Goal: Check status: Check status

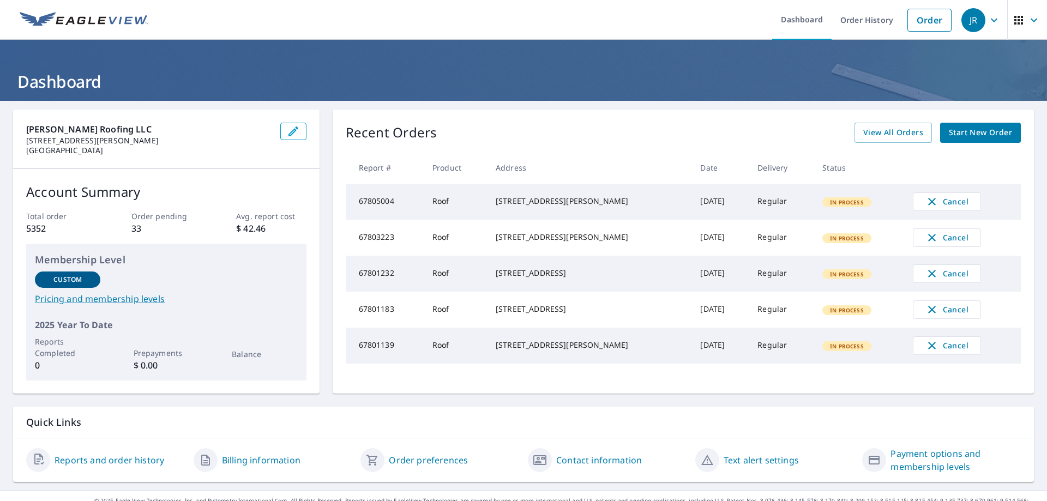
click at [860, 30] on link "Order History" at bounding box center [866, 20] width 70 height 40
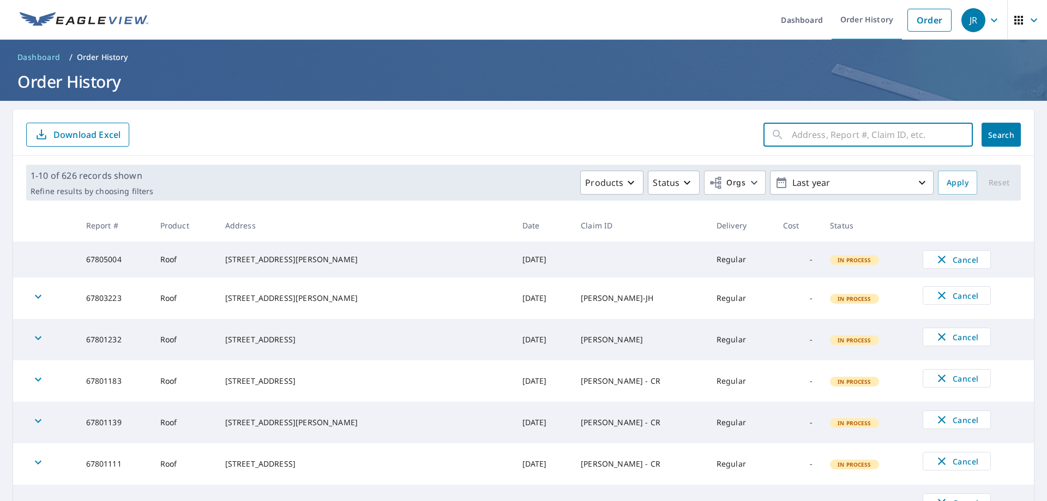
click at [822, 129] on input "text" at bounding box center [882, 134] width 181 height 31
type input "3919 e pine"
click button "Search" at bounding box center [1000, 135] width 39 height 24
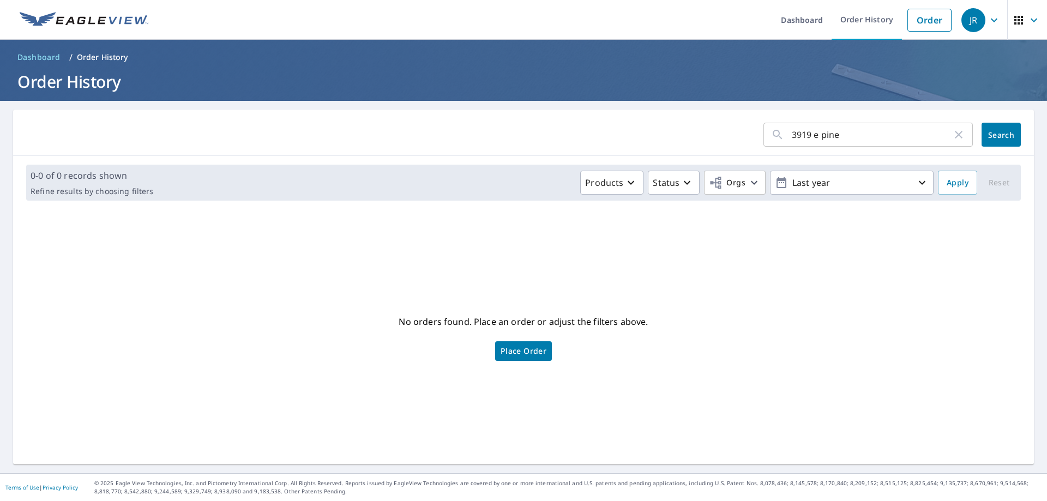
click at [873, 131] on input "3919 e pine" at bounding box center [872, 134] width 160 height 31
type input "[PERSON_NAME]"
click button "Search" at bounding box center [1000, 135] width 39 height 24
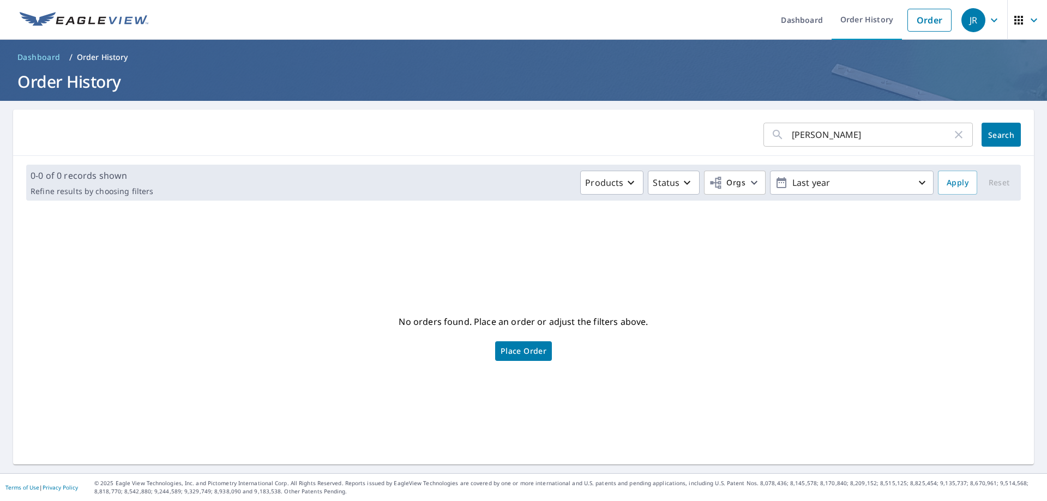
click at [870, 130] on input "[PERSON_NAME]" at bounding box center [872, 134] width 160 height 31
type input "[PERSON_NAME]"
click button "Search" at bounding box center [1000, 135] width 39 height 24
click at [871, 133] on input "[PERSON_NAME]" at bounding box center [872, 134] width 160 height 31
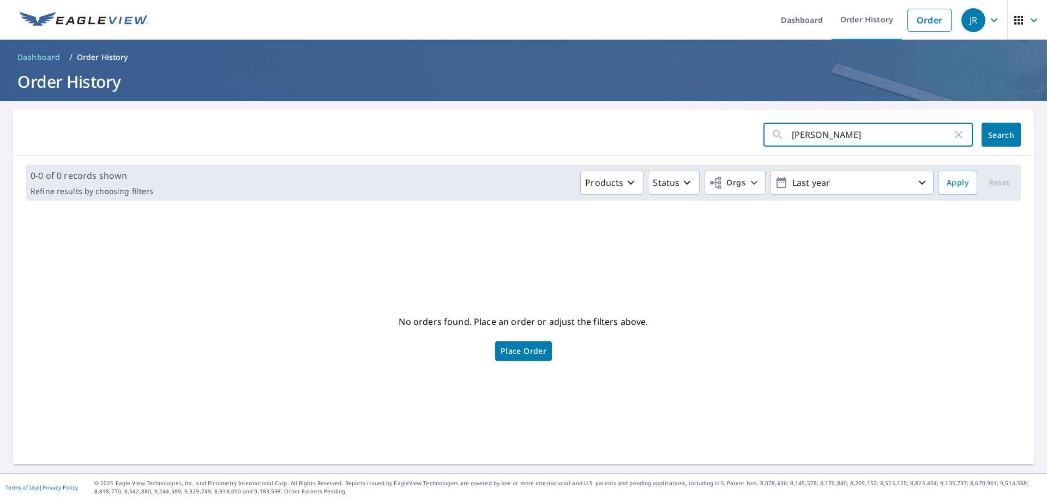
click at [871, 133] on input "[PERSON_NAME]" at bounding box center [872, 134] width 160 height 31
type input "pine knot"
click button "Search" at bounding box center [1000, 135] width 39 height 24
click at [868, 132] on input "pine knot" at bounding box center [872, 134] width 160 height 31
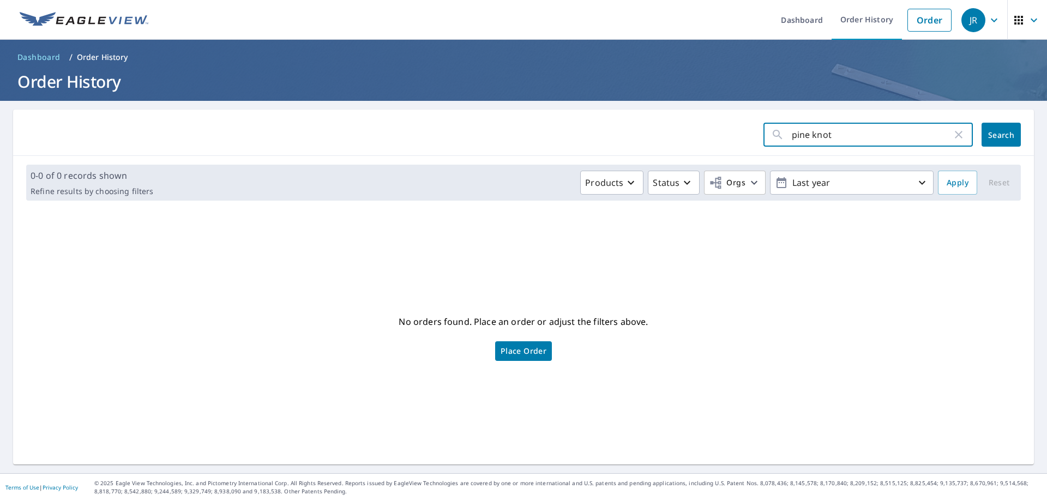
click at [868, 132] on input "pine knot" at bounding box center [872, 134] width 160 height 31
drag, startPoint x: 868, startPoint y: 132, endPoint x: 551, endPoint y: 129, distance: 316.8
click at [697, 135] on form "pine knot ​ Search" at bounding box center [523, 135] width 995 height 24
click at [807, 190] on p "Last year" at bounding box center [852, 182] width 128 height 19
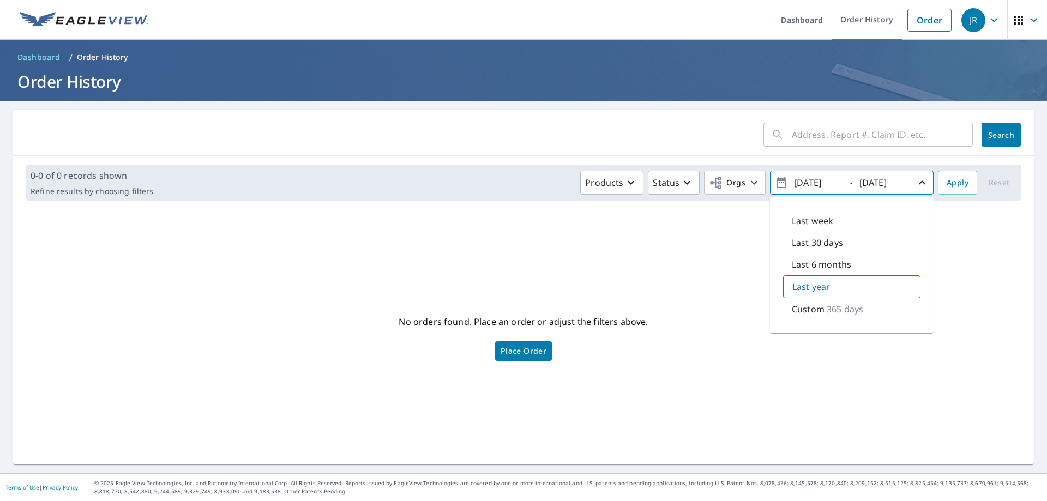
click at [828, 310] on p "365 days" at bounding box center [845, 309] width 37 height 13
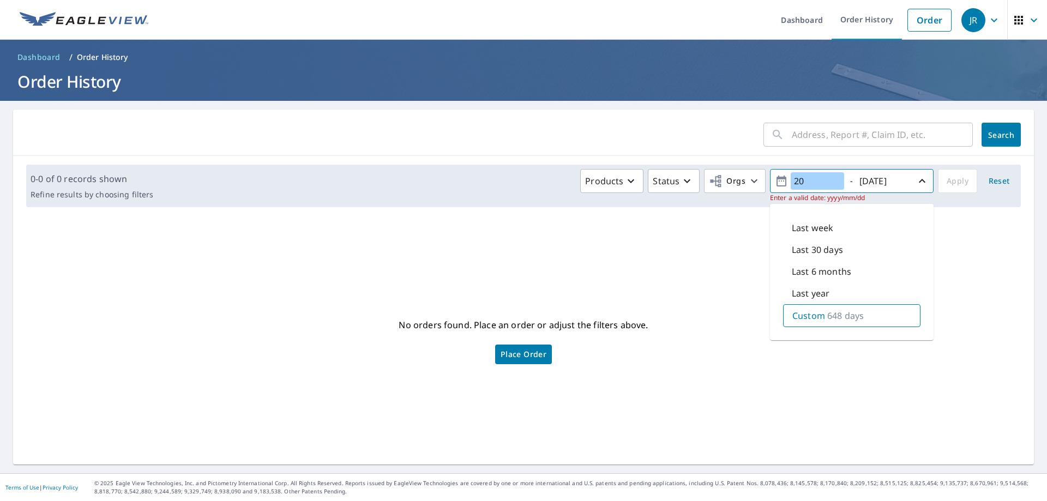
type input "2"
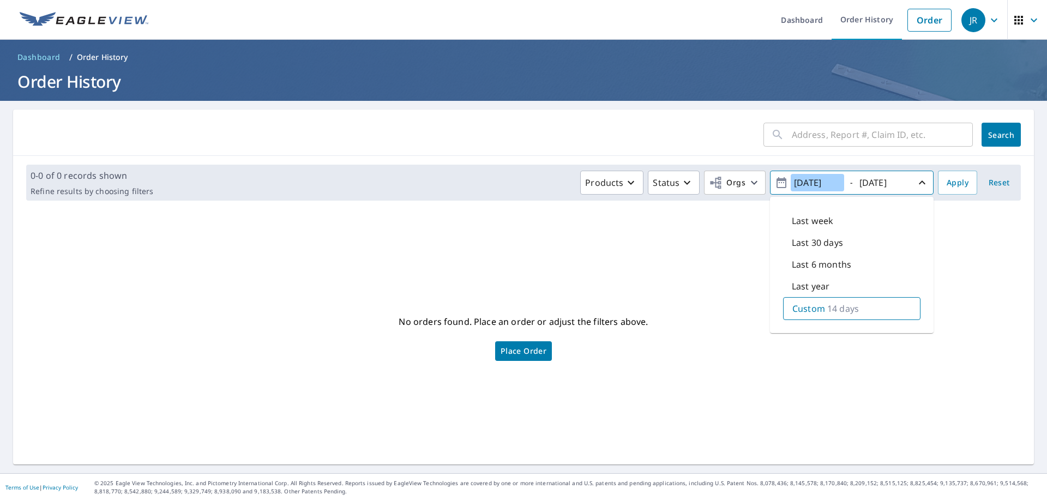
type input "[DATE]"
click at [942, 190] on button "Apply" at bounding box center [957, 183] width 39 height 24
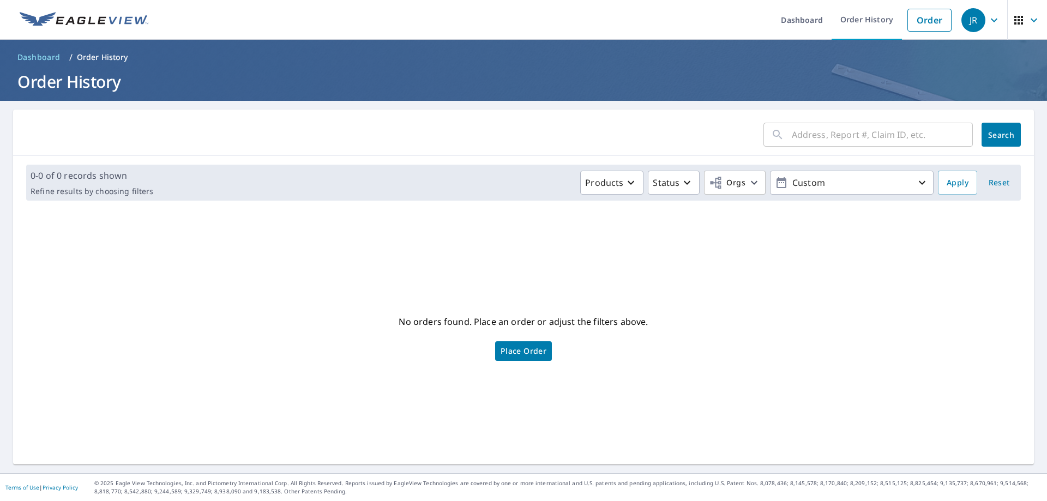
click at [606, 186] on p "Products" at bounding box center [604, 182] width 38 height 13
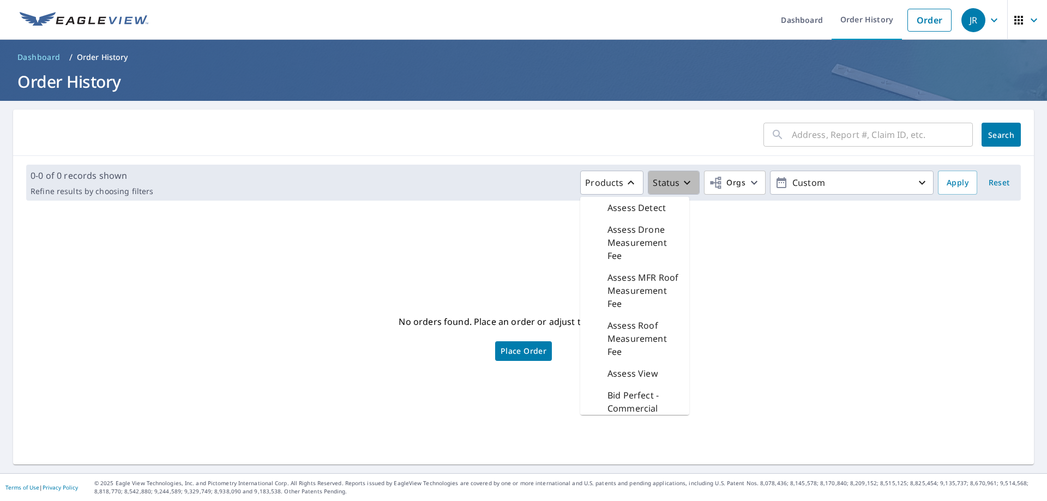
click at [681, 186] on icon "button" at bounding box center [686, 182] width 13 height 13
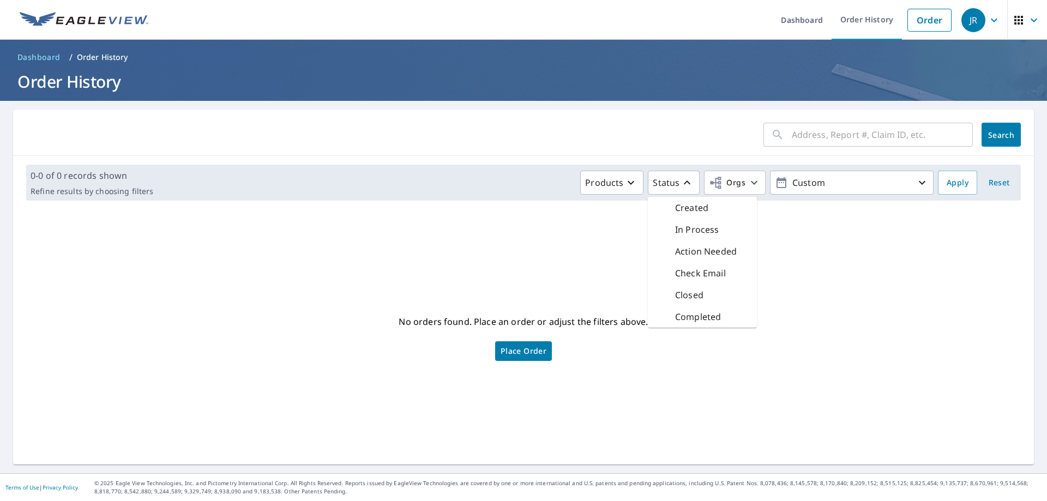
click at [728, 186] on span "Orgs" at bounding box center [727, 183] width 37 height 14
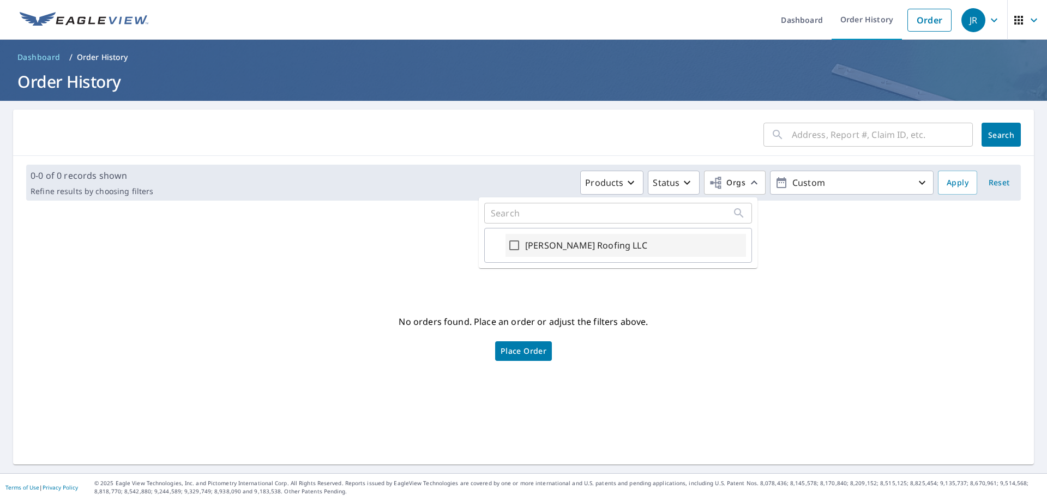
click at [521, 246] on div "[PERSON_NAME] Roofing LLC" at bounding box center [625, 245] width 240 height 23
click at [507, 247] on div "[PERSON_NAME] Roofing LLC" at bounding box center [625, 245] width 240 height 23
click at [513, 247] on input "[PERSON_NAME] Roofing LLC" at bounding box center [514, 245] width 13 height 13
checkbox input "true"
click at [947, 188] on span "Apply" at bounding box center [958, 183] width 22 height 14
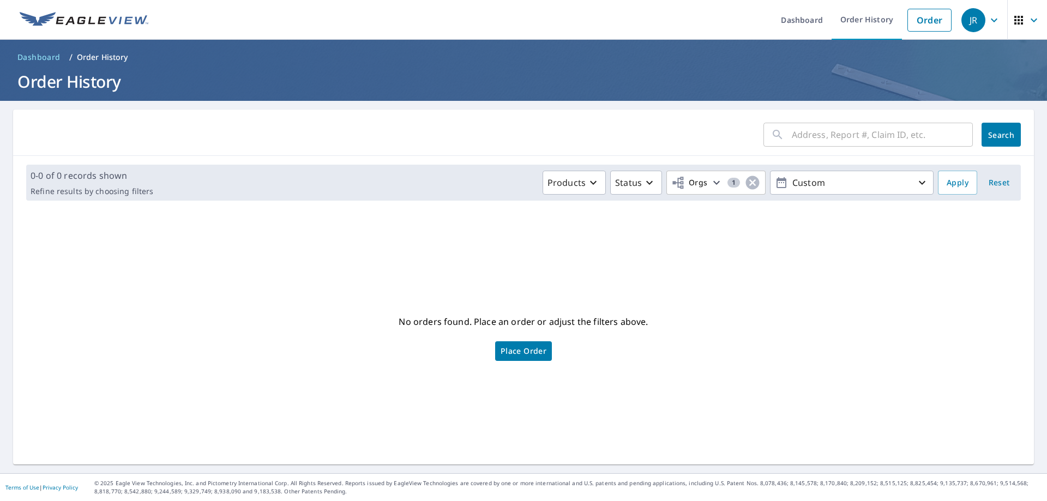
click at [772, 20] on link "Dashboard" at bounding box center [801, 20] width 59 height 40
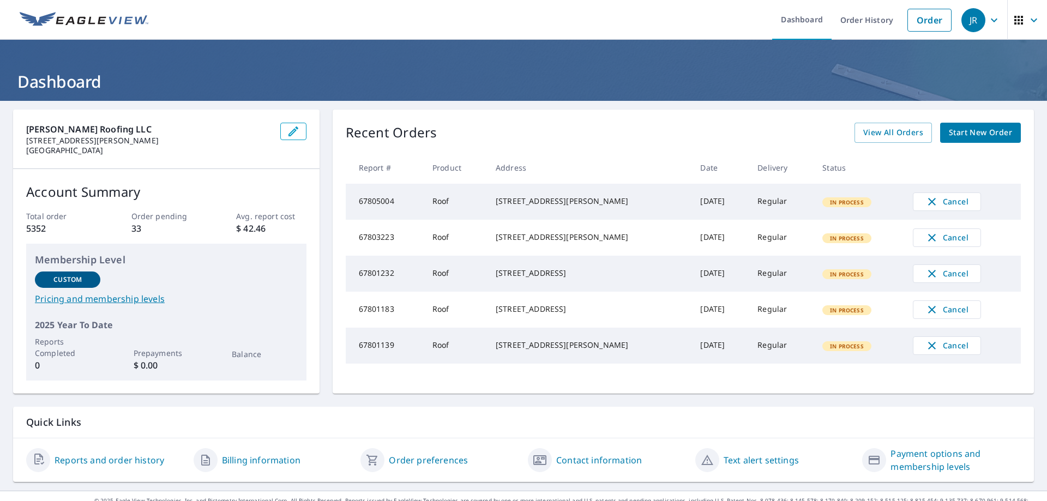
scroll to position [17, 0]
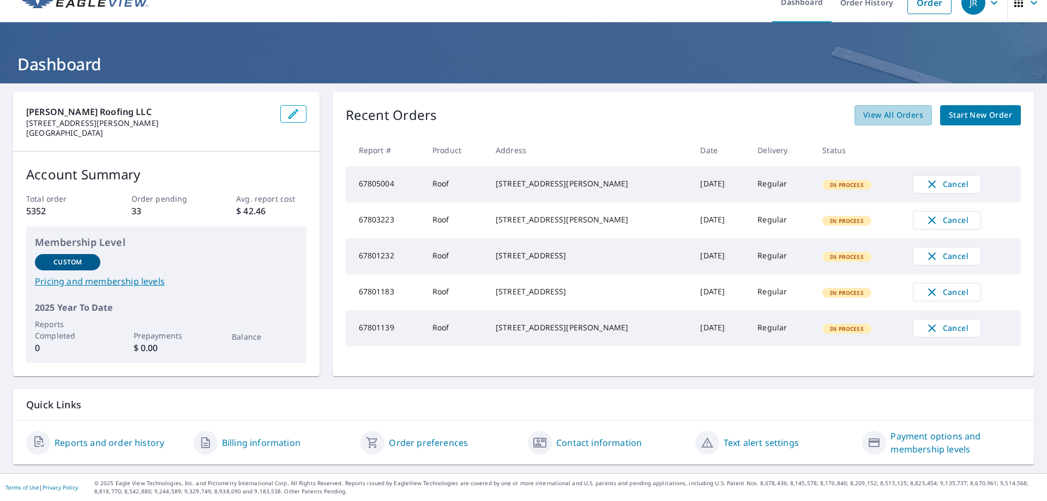
click at [908, 118] on span "View All Orders" at bounding box center [893, 116] width 60 height 14
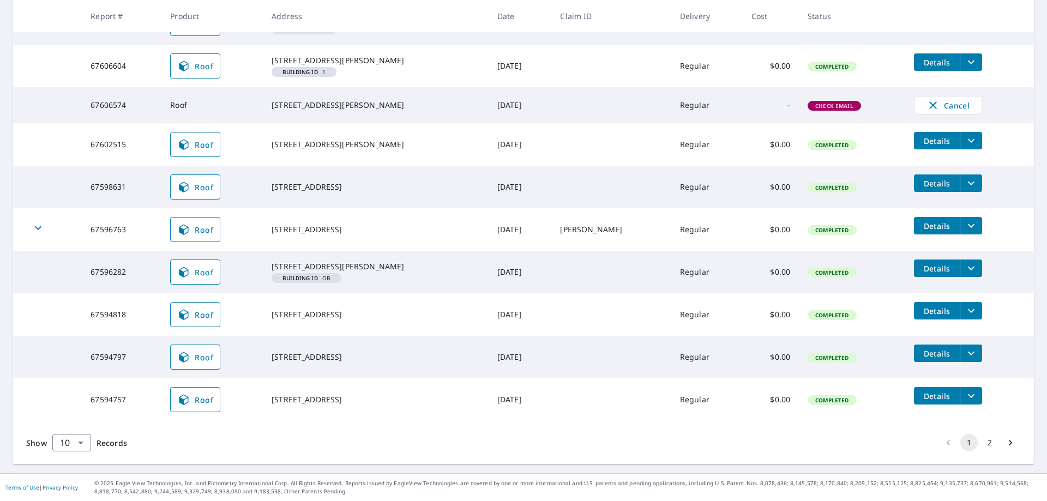
scroll to position [266, 0]
click at [1006, 439] on icon "Go to next page" at bounding box center [1010, 442] width 11 height 11
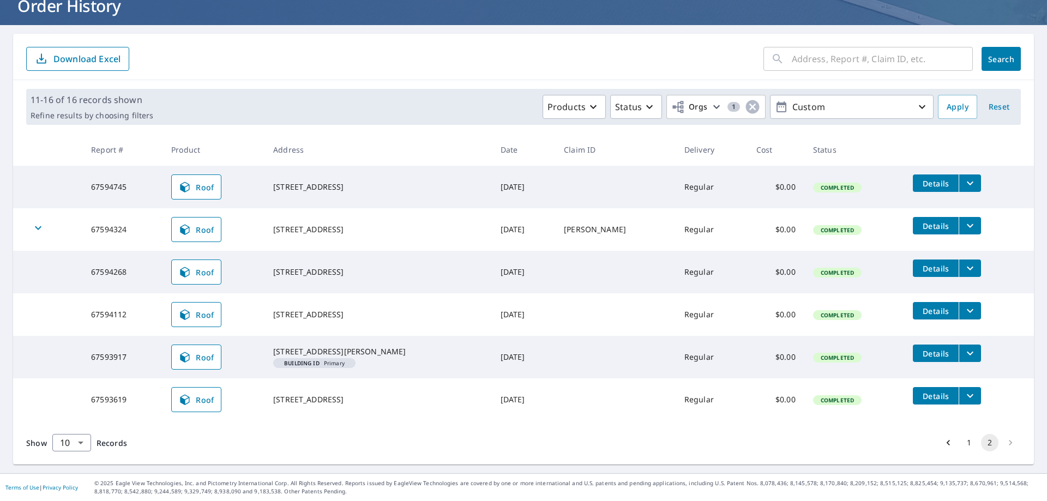
scroll to position [83, 0]
click at [962, 443] on button "1" at bounding box center [968, 442] width 17 height 17
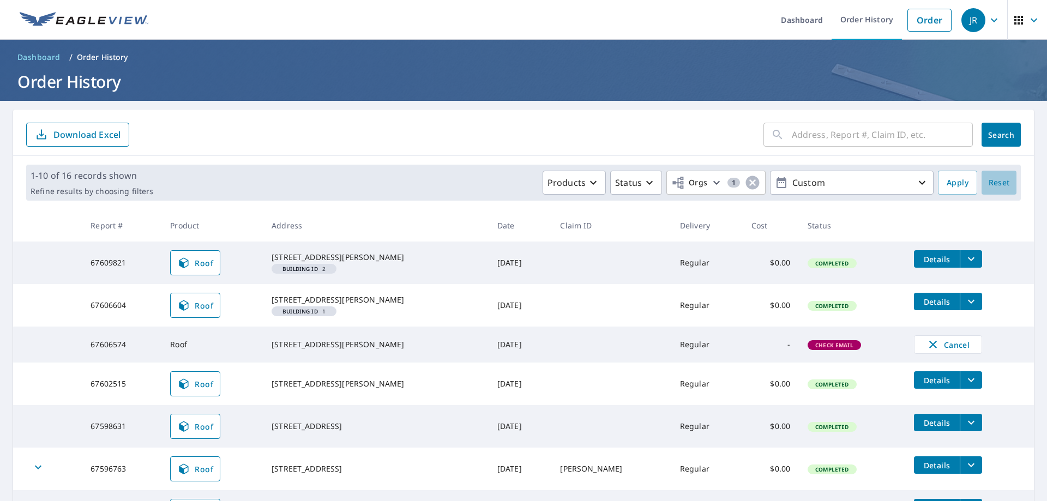
click at [986, 183] on span "Reset" at bounding box center [999, 183] width 26 height 14
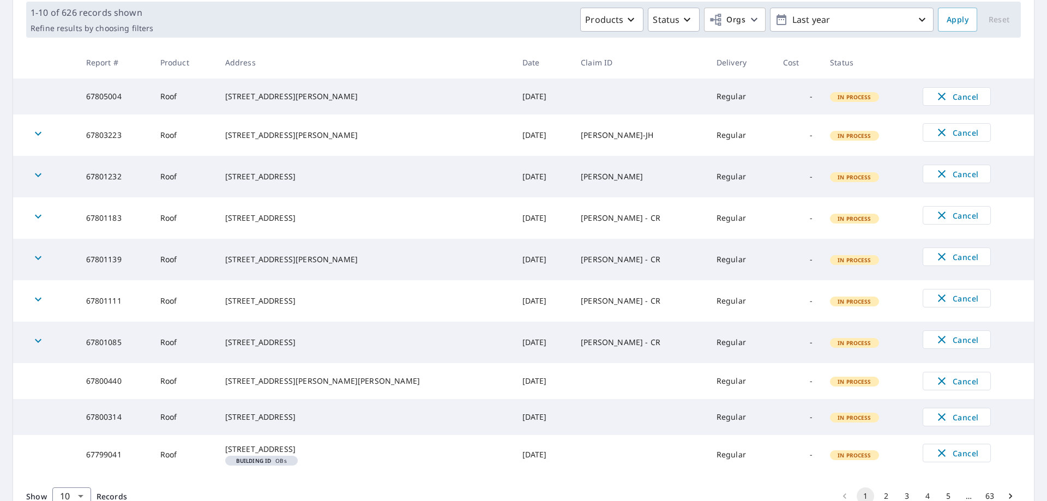
scroll to position [237, 0]
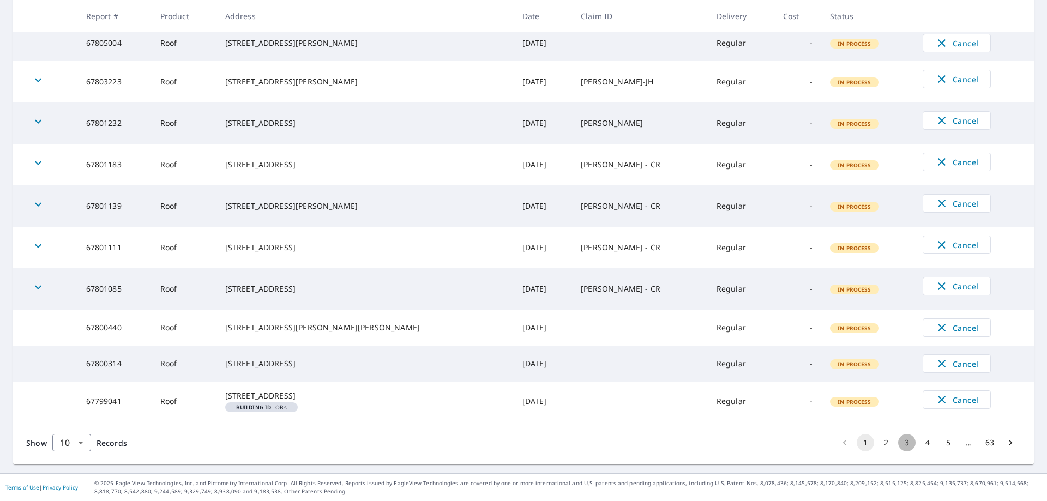
click at [901, 436] on button "3" at bounding box center [906, 442] width 17 height 17
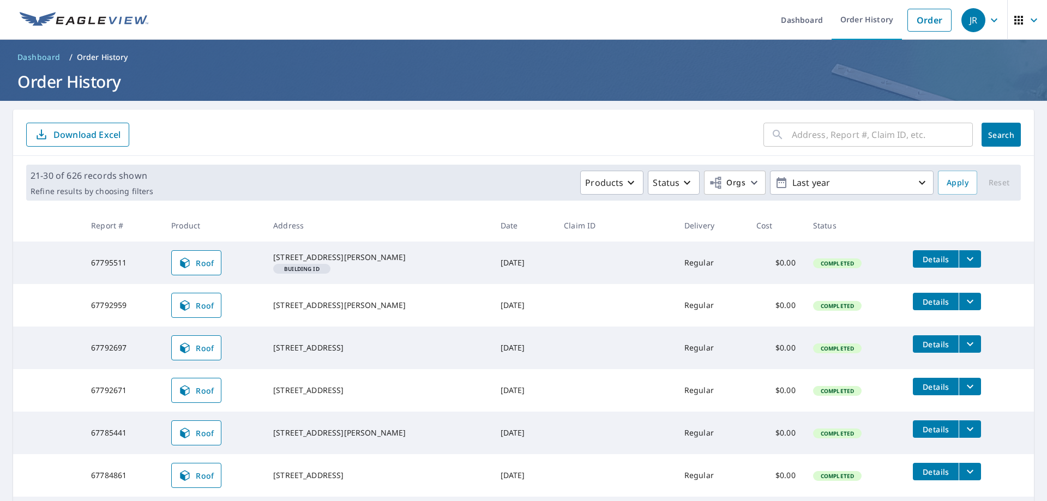
scroll to position [262, 0]
